Goal: Find specific page/section: Find specific page/section

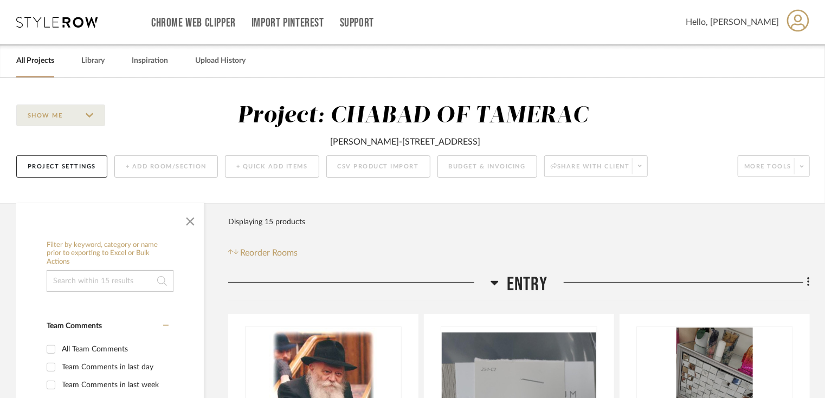
click at [42, 64] on link "All Projects" at bounding box center [35, 61] width 38 height 15
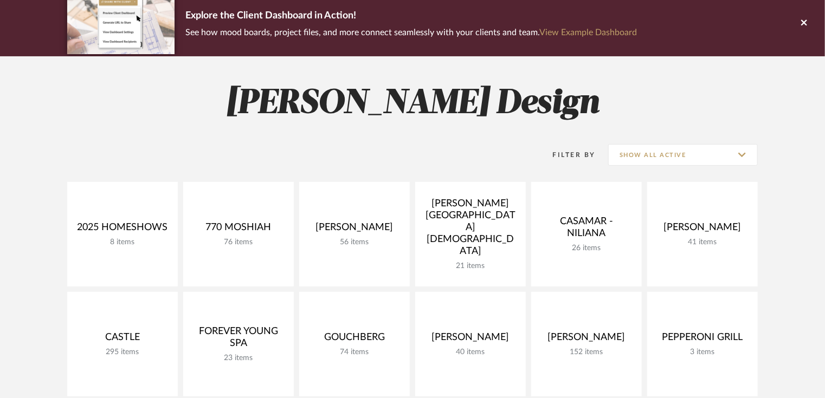
scroll to position [217, 0]
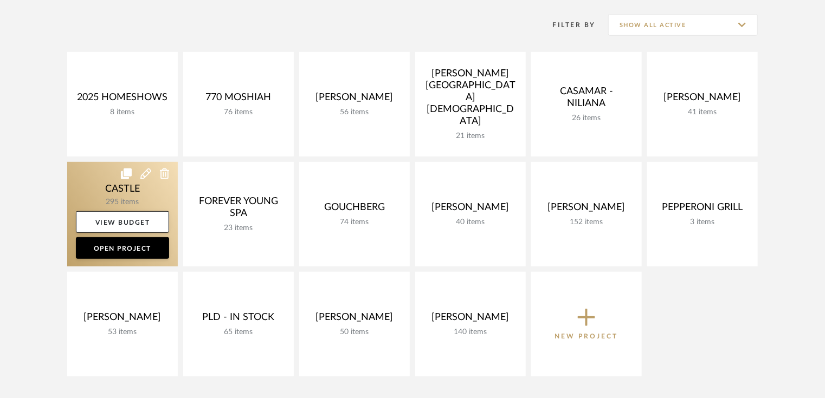
click at [140, 198] on link at bounding box center [122, 214] width 111 height 105
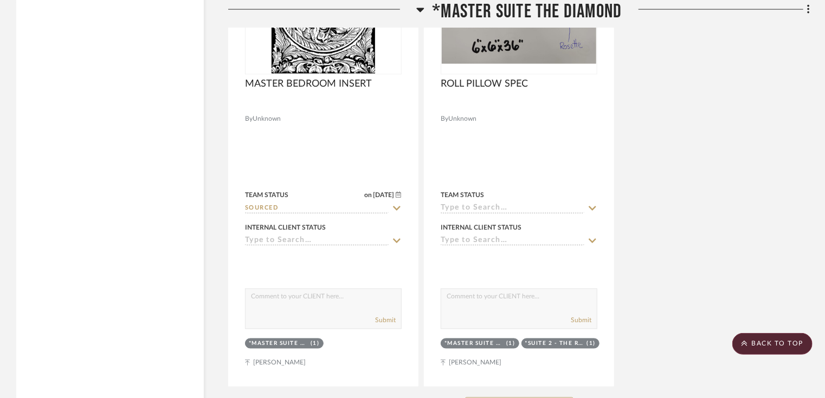
scroll to position [11184, 0]
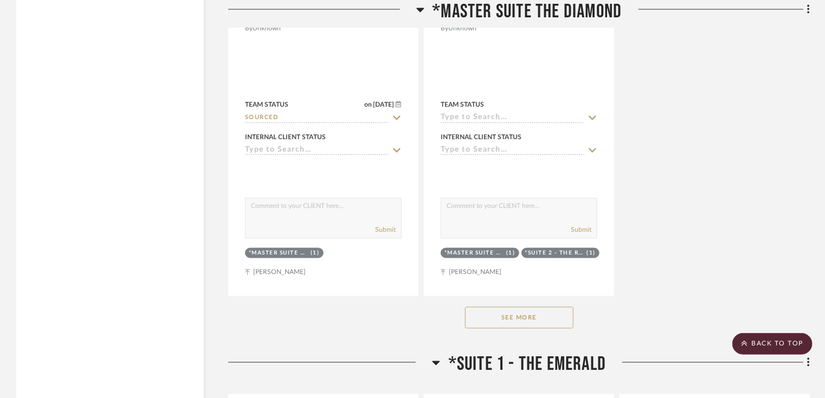
click at [502, 326] on button "See More" at bounding box center [519, 318] width 108 height 22
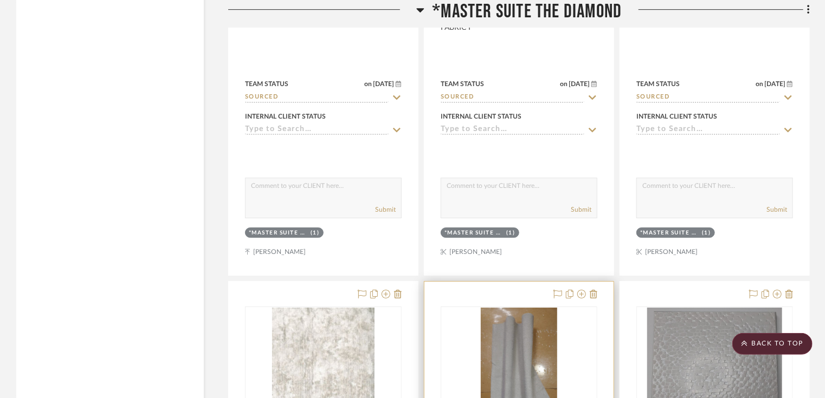
scroll to position [13872, 0]
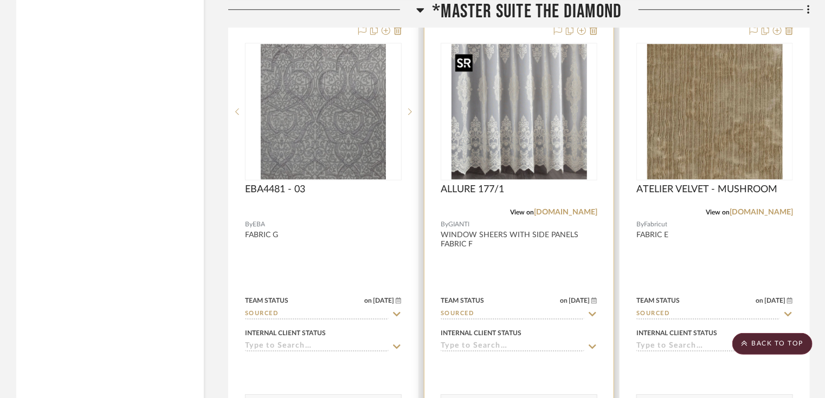
click at [531, 158] on img "0" at bounding box center [518, 111] width 135 height 135
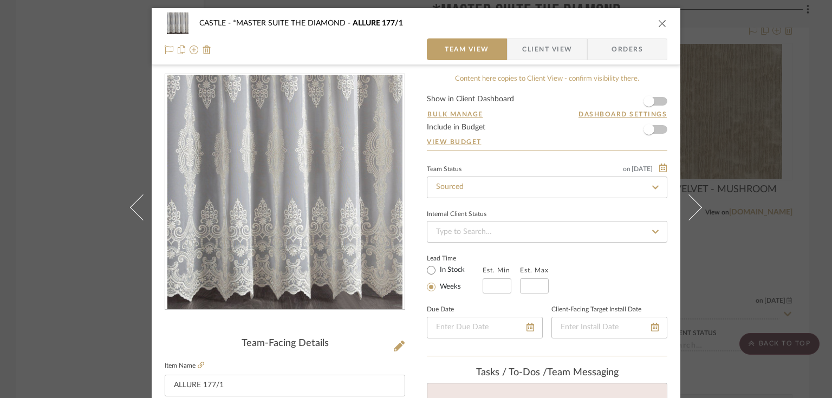
scroll to position [217, 0]
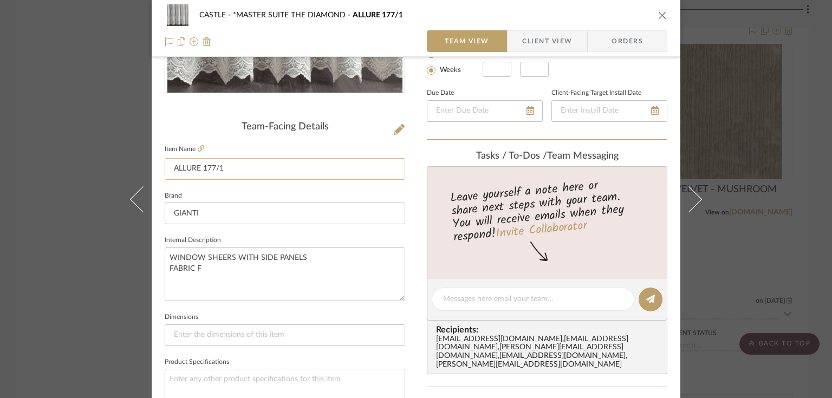
click at [195, 167] on input "ALLURE 177/1" at bounding box center [285, 169] width 241 height 22
click at [659, 13] on icon "close" at bounding box center [662, 15] width 9 height 9
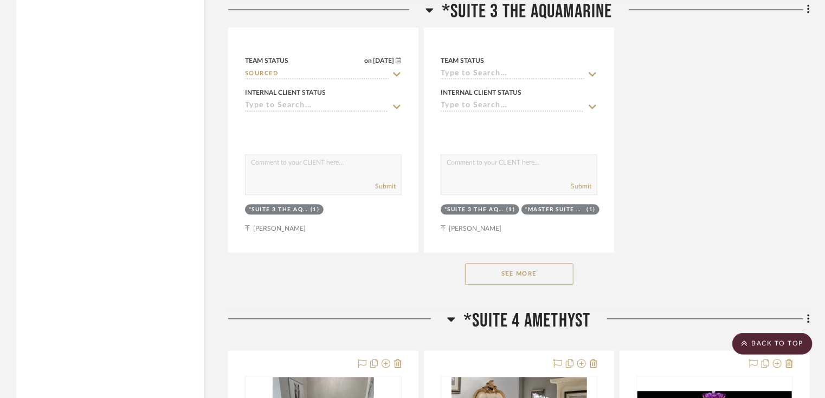
scroll to position [19681, 0]
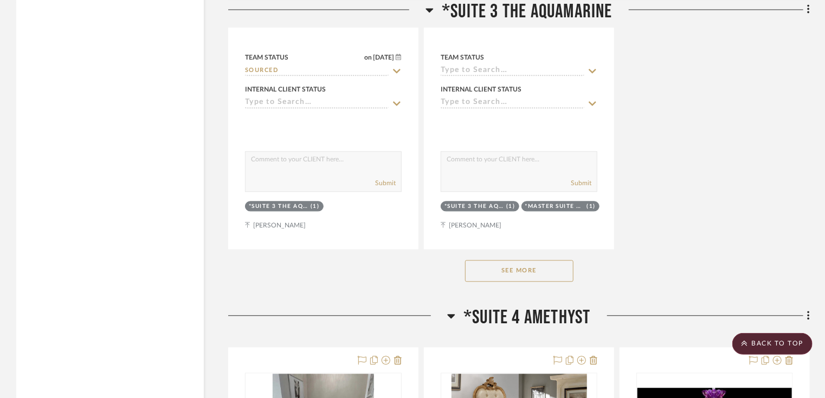
click at [543, 278] on button "See More" at bounding box center [519, 271] width 108 height 22
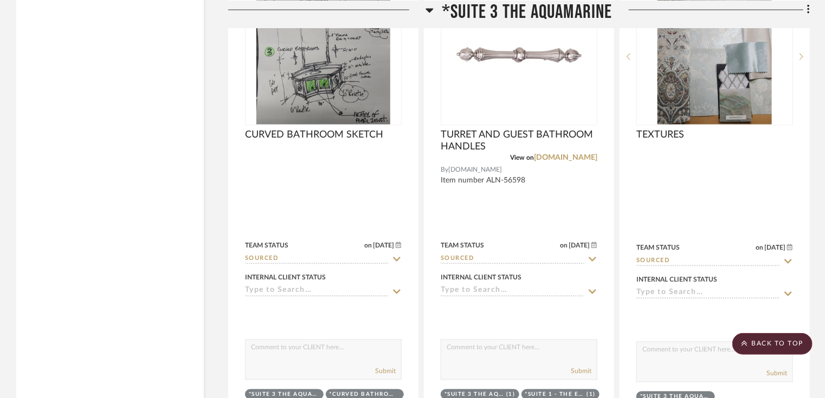
scroll to position [21718, 0]
